Goal: Check status

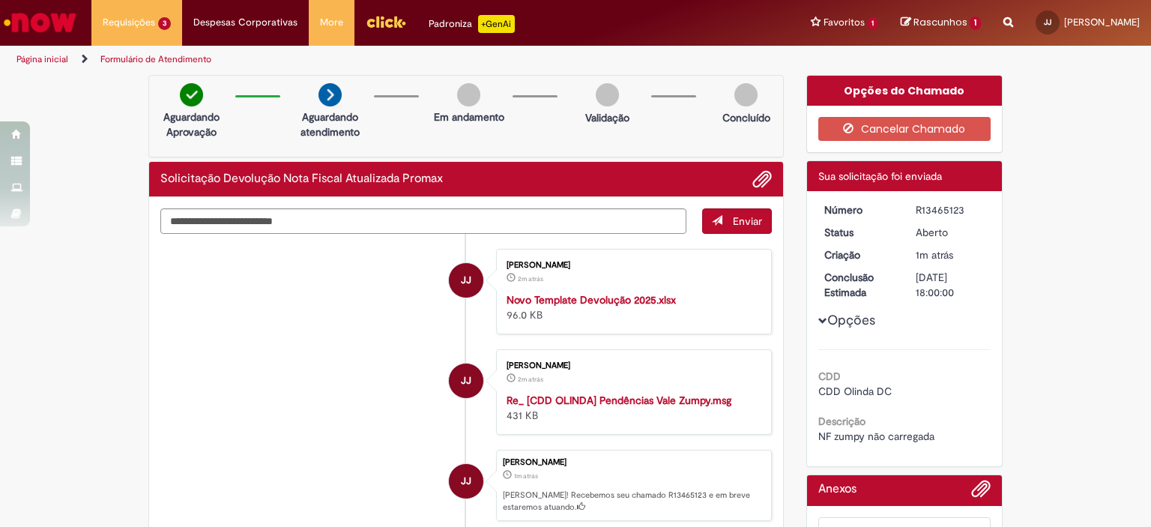
click at [925, 211] on div "R13465123" at bounding box center [951, 209] width 70 height 15
copy div "R13465123"
